Goal: Transaction & Acquisition: Download file/media

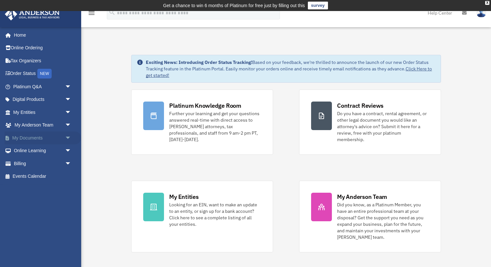
click at [41, 137] on link "My Documents arrow_drop_down" at bounding box center [43, 138] width 77 height 13
click at [68, 137] on span "arrow_drop_down" at bounding box center [71, 138] width 13 height 13
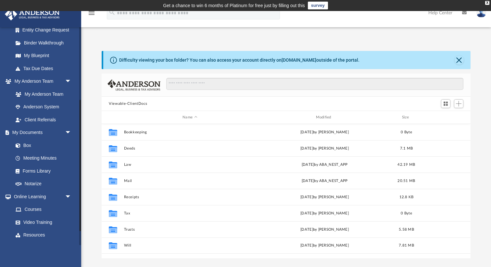
scroll to position [144, 0]
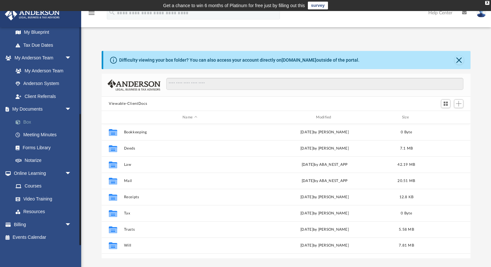
click at [26, 123] on link "Box" at bounding box center [45, 122] width 72 height 13
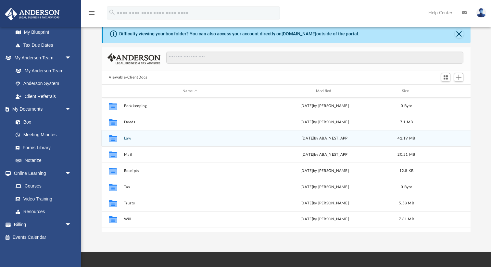
scroll to position [34, 0]
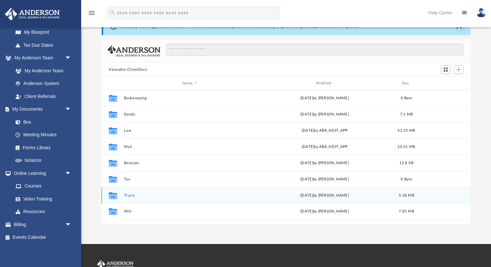
click at [165, 196] on button "Trusts" at bounding box center [190, 196] width 132 height 4
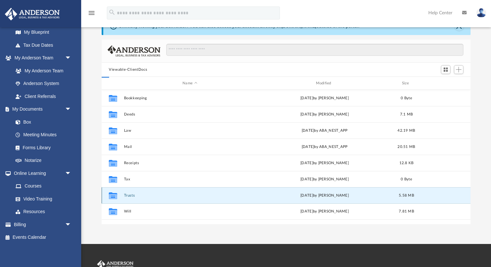
click at [165, 196] on button "Trusts" at bounding box center [190, 196] width 132 height 4
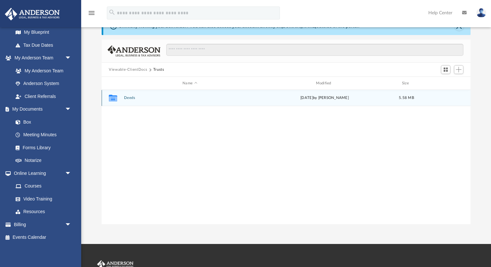
click at [128, 99] on button "Deeds" at bounding box center [190, 98] width 132 height 4
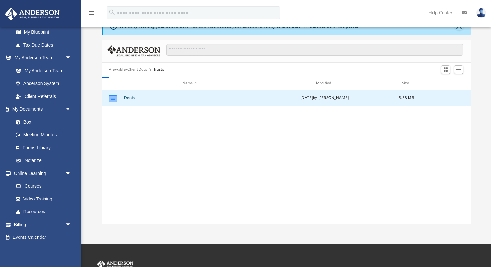
click at [128, 99] on button "Deeds" at bounding box center [190, 98] width 132 height 4
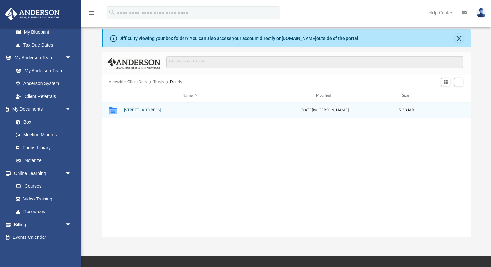
scroll to position [0, 0]
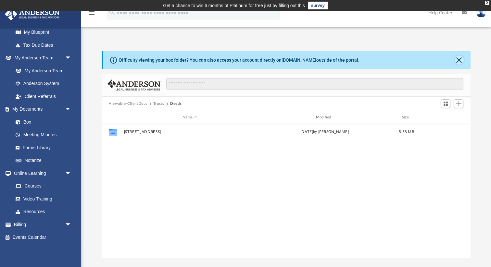
click at [459, 58] on button "Close" at bounding box center [459, 60] width 9 height 9
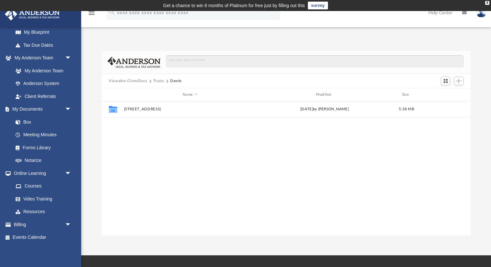
click at [136, 82] on button "Viewable-ClientDocs" at bounding box center [128, 81] width 38 height 6
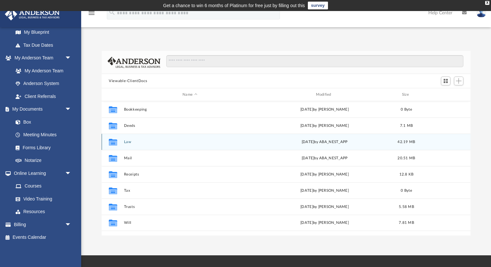
click at [135, 144] on div "Collaborated Folder Law Mon Sep 15 2025 by ABA_NEST_APP 42.19 MB" at bounding box center [286, 142] width 369 height 16
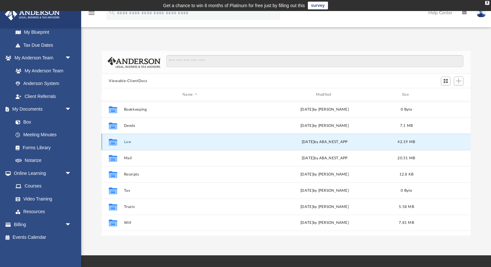
click at [125, 142] on button "Law" at bounding box center [190, 142] width 132 height 4
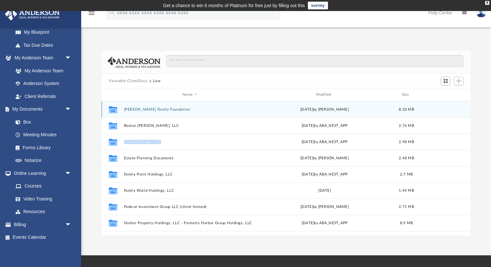
click at [140, 109] on button "Bedrossian Family Foundation" at bounding box center [190, 110] width 132 height 4
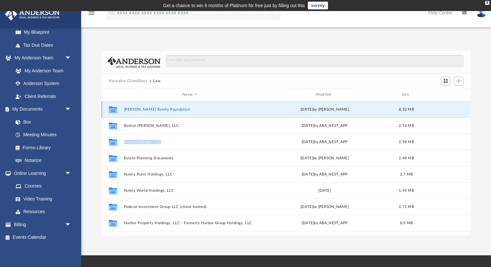
click at [140, 109] on button "Bedrossian Family Foundation" at bounding box center [190, 110] width 132 height 4
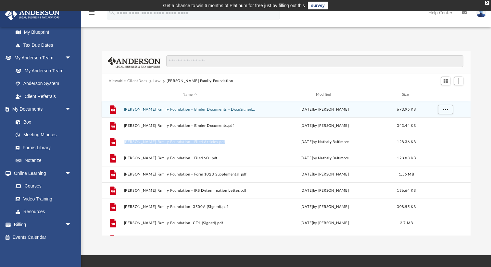
click at [148, 109] on button "Bedrossian Family Foundation - Binder Documents - DocuSigned.pdf" at bounding box center [190, 110] width 132 height 4
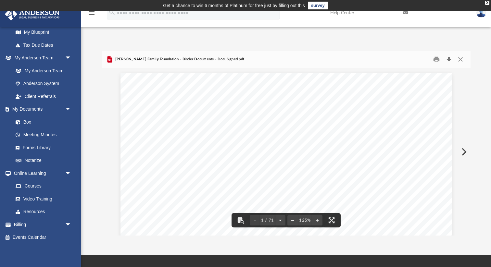
click at [449, 60] on button "Download" at bounding box center [449, 60] width 12 height 10
click at [462, 60] on button "Close" at bounding box center [461, 60] width 12 height 10
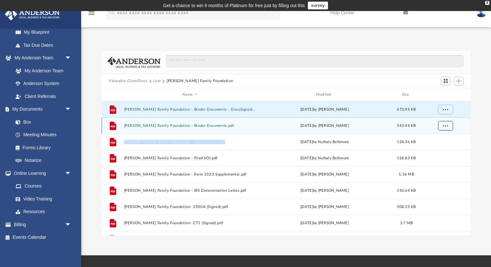
click at [444, 127] on span "More options" at bounding box center [445, 126] width 5 height 4
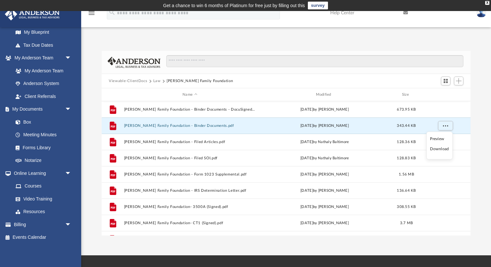
click at [441, 150] on li "Download" at bounding box center [439, 149] width 19 height 7
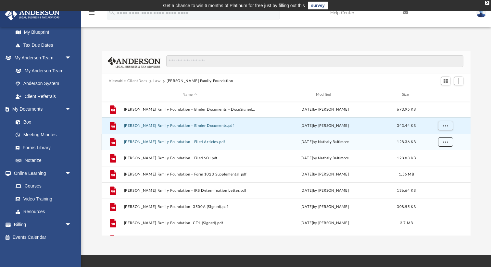
click at [444, 143] on span "More options" at bounding box center [445, 142] width 5 height 4
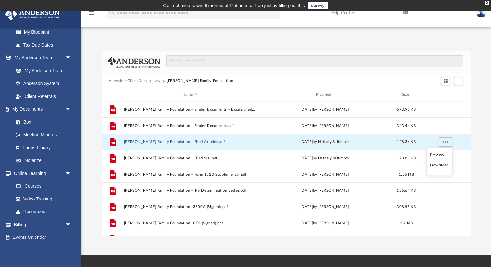
click at [441, 166] on li "Download" at bounding box center [439, 165] width 19 height 7
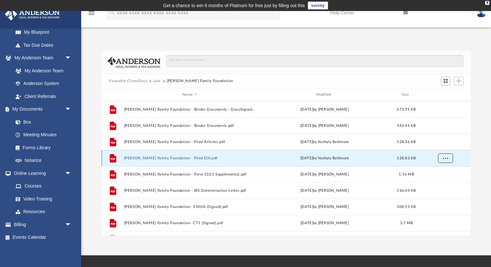
click at [443, 158] on span "More options" at bounding box center [445, 158] width 5 height 4
click at [436, 182] on li "Download" at bounding box center [439, 181] width 19 height 7
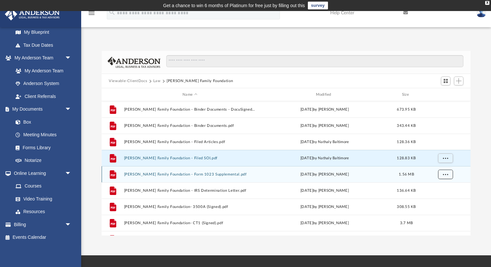
click at [445, 173] on span "More options" at bounding box center [445, 175] width 5 height 4
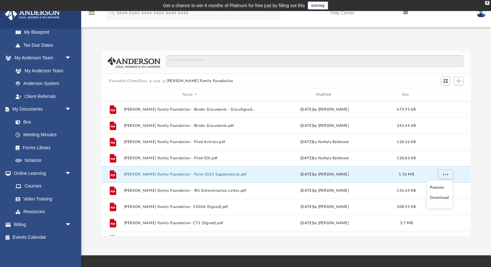
click at [442, 198] on li "Download" at bounding box center [439, 198] width 19 height 7
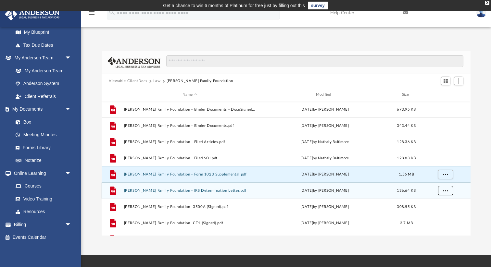
click at [447, 191] on span "More options" at bounding box center [445, 191] width 5 height 4
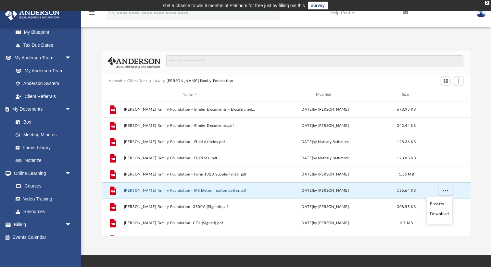
click at [441, 214] on li "Download" at bounding box center [439, 214] width 19 height 7
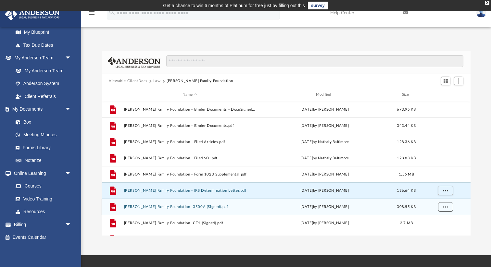
click at [446, 207] on span "More options" at bounding box center [445, 207] width 5 height 4
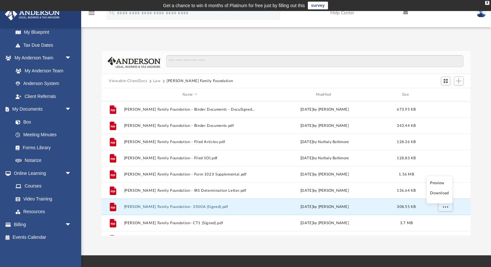
click at [439, 194] on li "Download" at bounding box center [439, 193] width 19 height 7
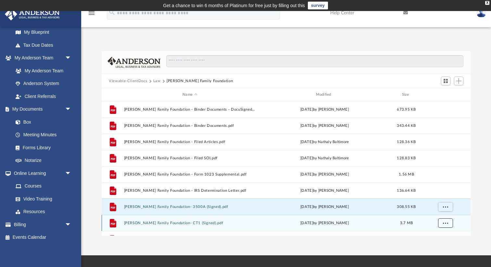
click at [445, 222] on span "More options" at bounding box center [445, 223] width 5 height 4
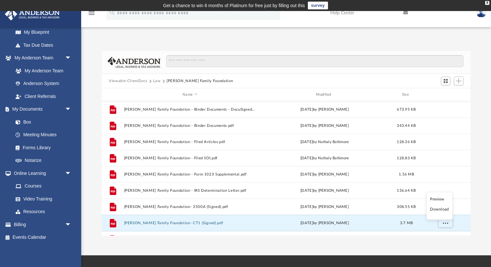
click at [441, 209] on li "Download" at bounding box center [439, 209] width 19 height 7
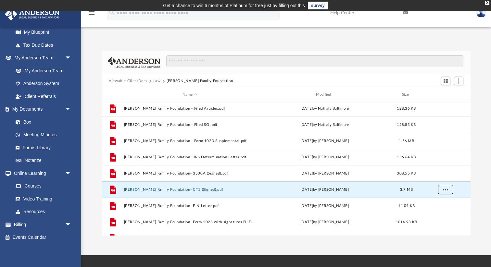
scroll to position [44, 0]
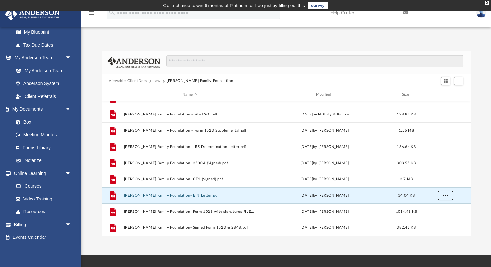
click at [445, 196] on span "More options" at bounding box center [445, 196] width 5 height 4
click at [441, 220] on li "Download" at bounding box center [439, 219] width 19 height 7
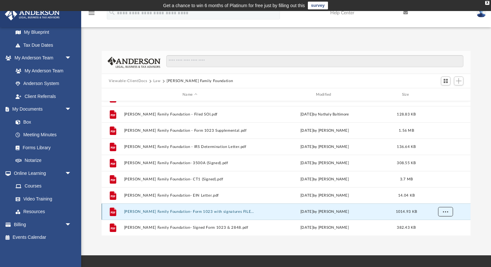
click at [445, 211] on span "More options" at bounding box center [445, 212] width 5 height 4
click at [439, 199] on li "Download" at bounding box center [439, 198] width 19 height 7
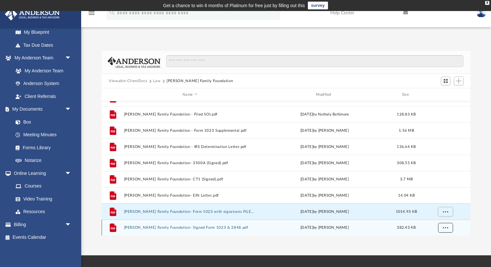
click at [444, 228] on span "More options" at bounding box center [445, 228] width 5 height 4
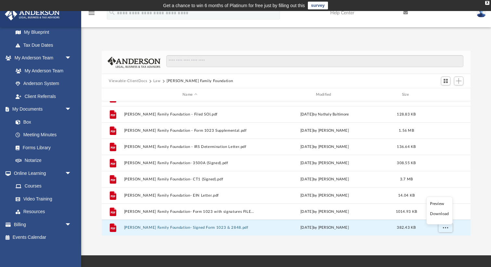
click at [443, 214] on li "Download" at bounding box center [439, 214] width 19 height 7
click at [89, 82] on div "Difficulty viewing your box folder? You can also access your account directly o…" at bounding box center [286, 143] width 410 height 185
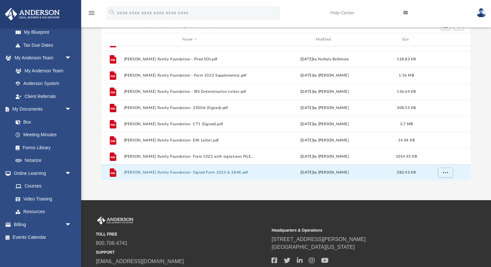
scroll to position [41, 0]
